Goal: Task Accomplishment & Management: Manage account settings

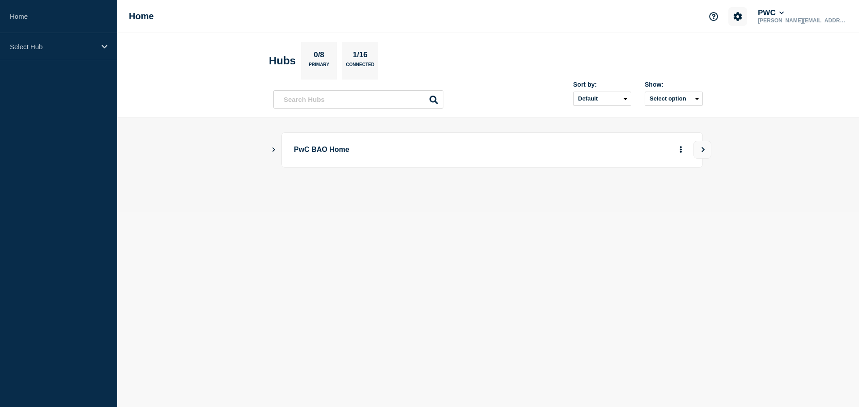
click at [742, 17] on icon "Account settings" at bounding box center [737, 16] width 9 height 9
click at [785, 16] on button "PWC" at bounding box center [771, 12] width 30 height 9
click at [819, 86] on link "User settings" at bounding box center [813, 85] width 39 height 8
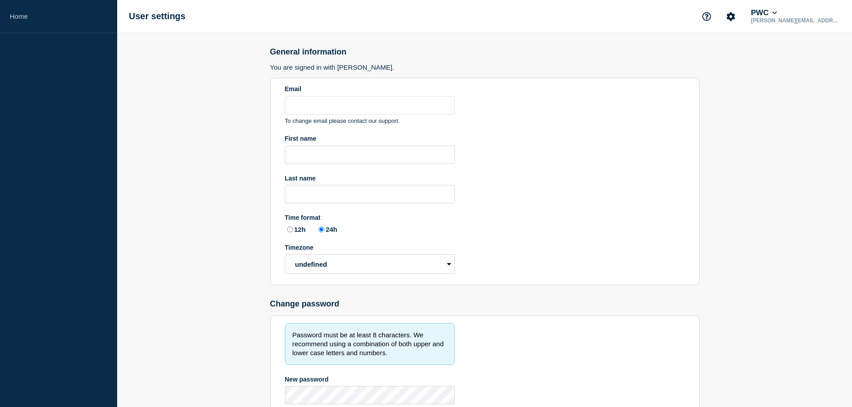
type input "[PERSON_NAME][EMAIL_ADDRESS][PERSON_NAME][DOMAIN_NAME]"
radio input "true"
select select "hub"
click at [779, 17] on button "PWC" at bounding box center [764, 12] width 30 height 9
click at [800, 108] on link "API Key" at bounding box center [800, 108] width 24 height 8
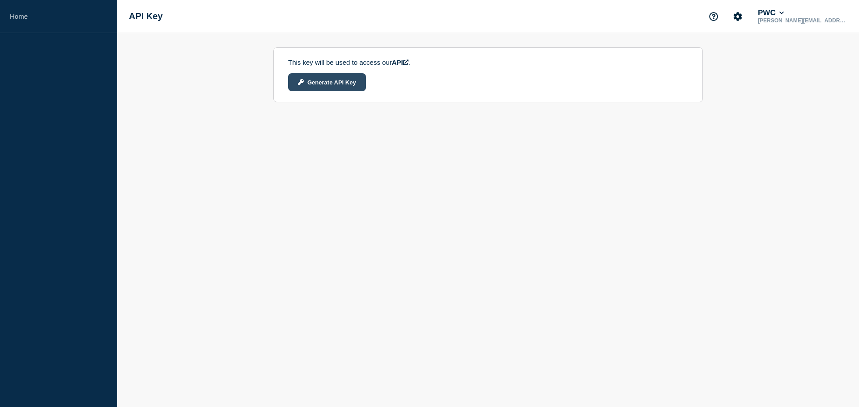
click at [346, 85] on button "Generate API Key" at bounding box center [327, 82] width 78 height 18
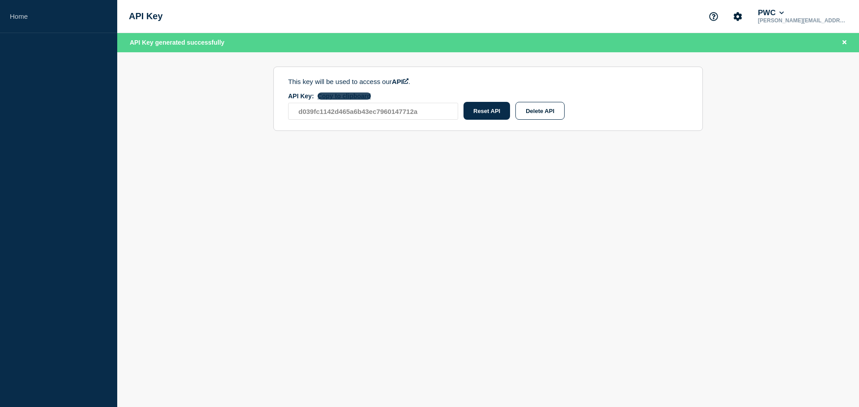
click at [353, 97] on button "Copy to clipboard" at bounding box center [344, 96] width 53 height 7
click at [355, 23] on div "API Key PWC steven.j.levinson@pwc.com" at bounding box center [488, 16] width 742 height 33
click at [30, 17] on link "Home" at bounding box center [58, 16] width 117 height 33
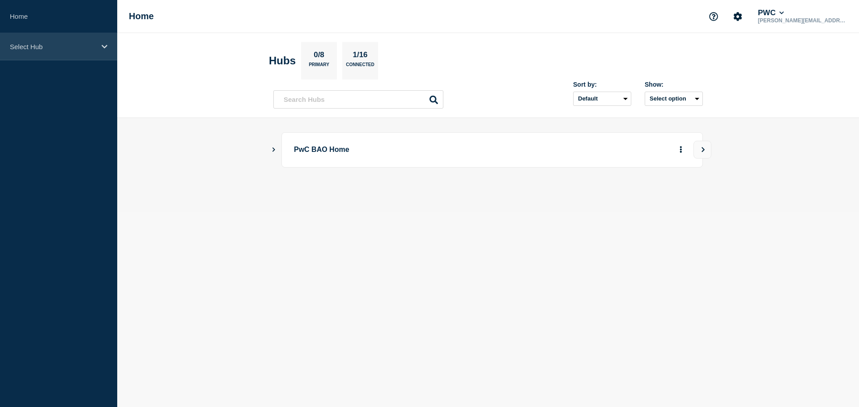
click at [32, 55] on div "Select Hub" at bounding box center [58, 46] width 117 height 27
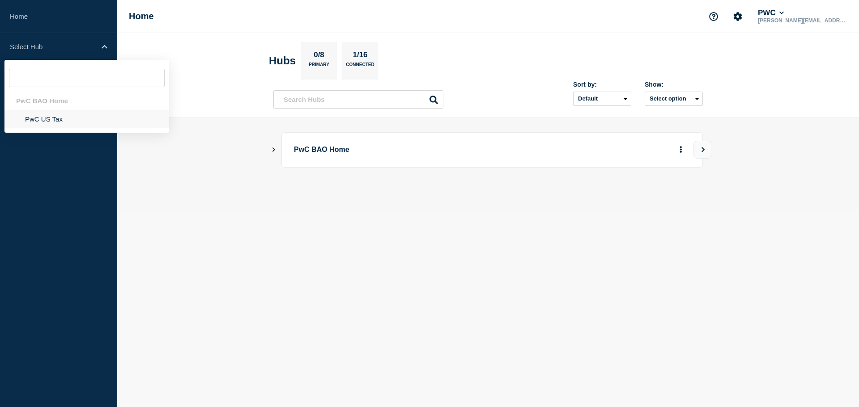
click at [38, 119] on li "PwC US Tax" at bounding box center [86, 119] width 165 height 18
